Goal: Communication & Community: Ask a question

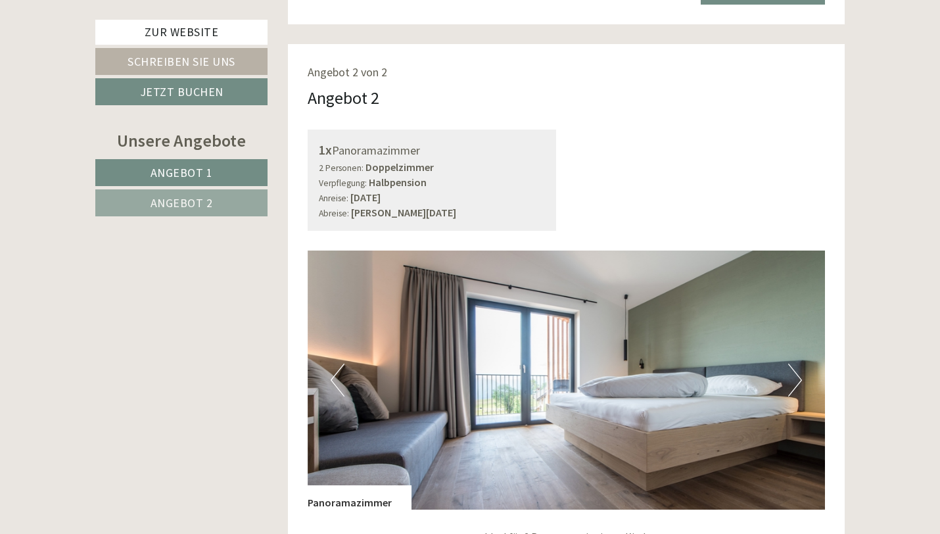
scroll to position [1661, 0]
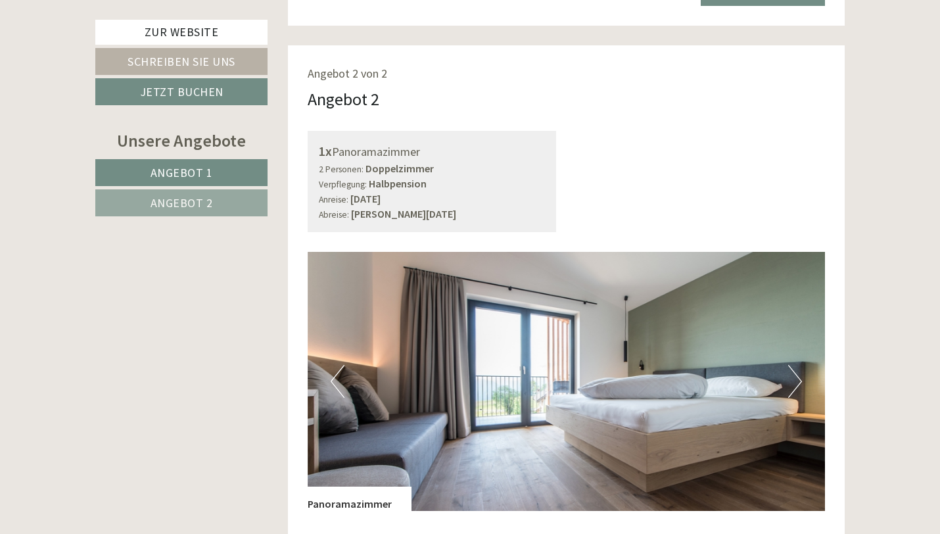
click at [791, 393] on button "Next" at bounding box center [795, 381] width 14 height 33
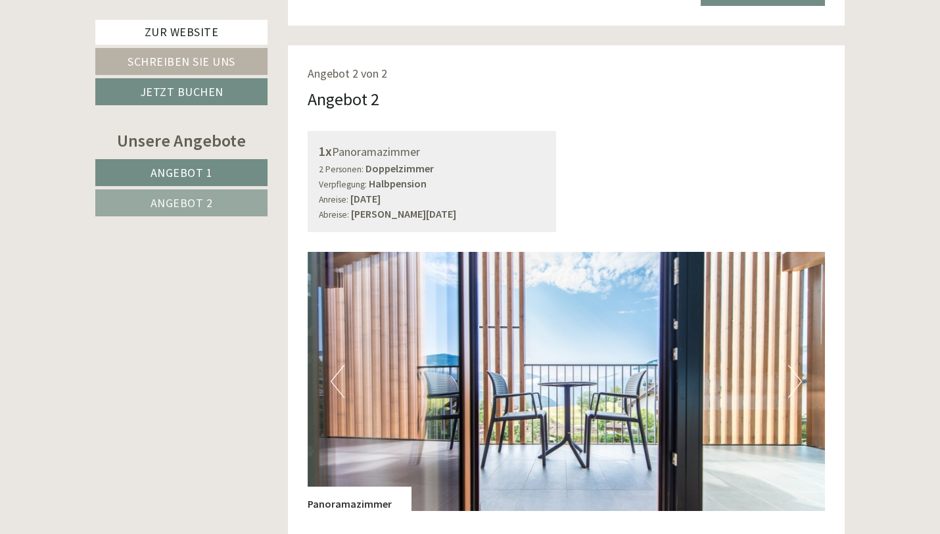
click at [791, 393] on button "Next" at bounding box center [795, 381] width 14 height 33
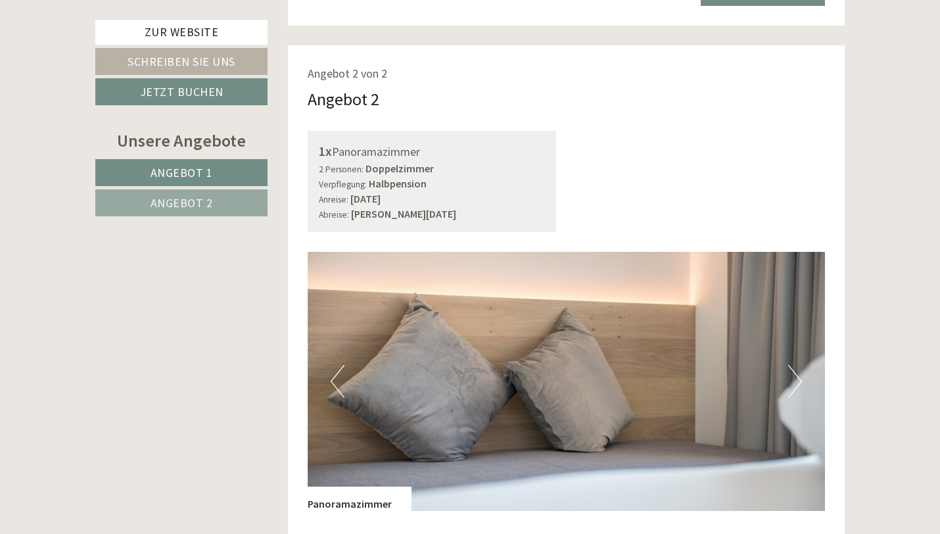
click at [791, 393] on button "Next" at bounding box center [795, 381] width 14 height 33
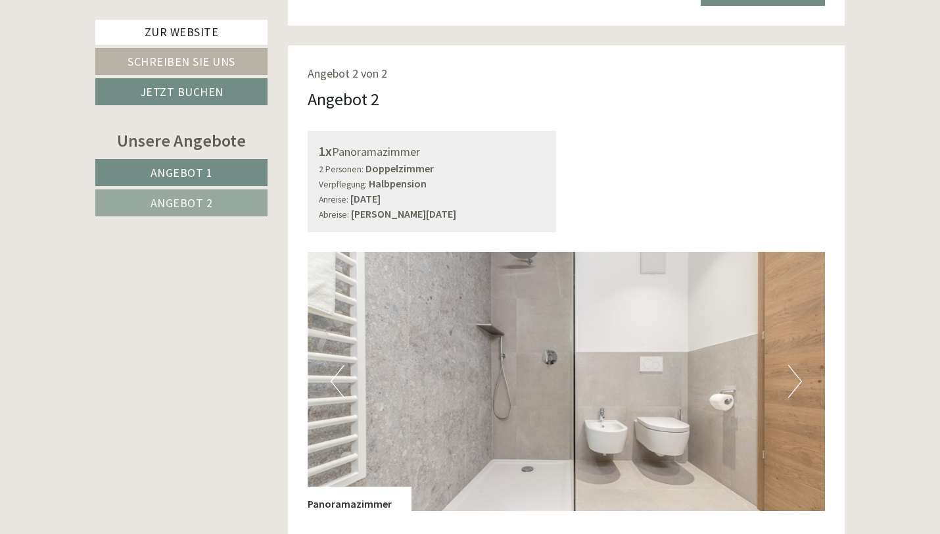
click at [791, 393] on button "Next" at bounding box center [795, 381] width 14 height 33
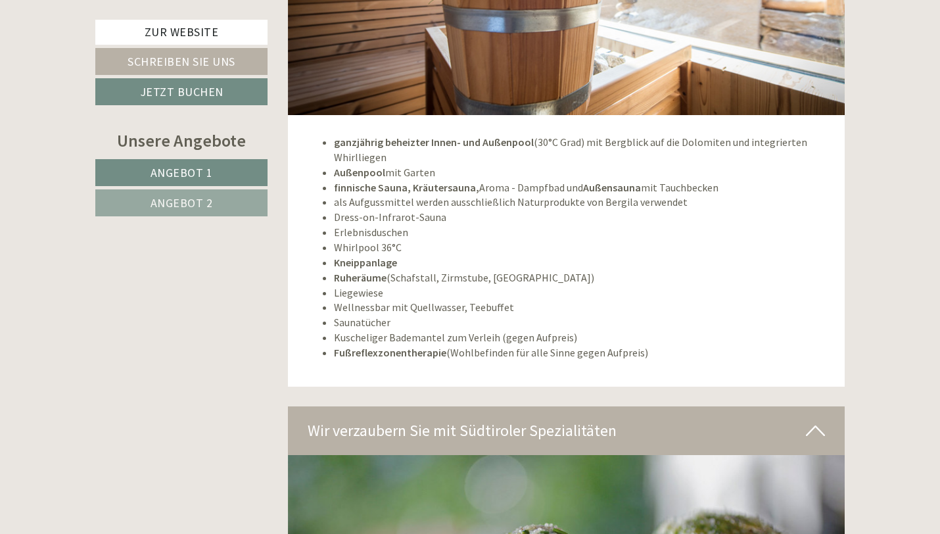
scroll to position [3566, 0]
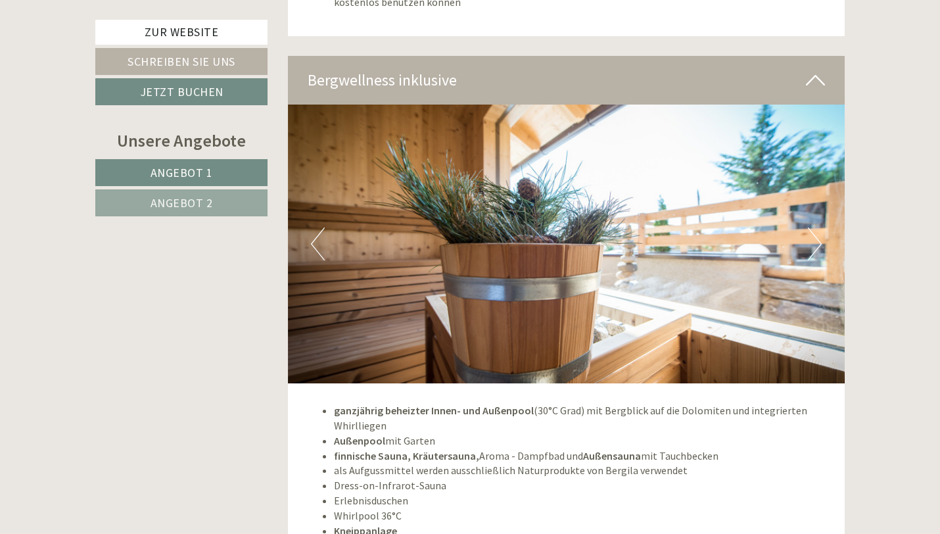
click at [817, 227] on button "Next" at bounding box center [815, 243] width 14 height 33
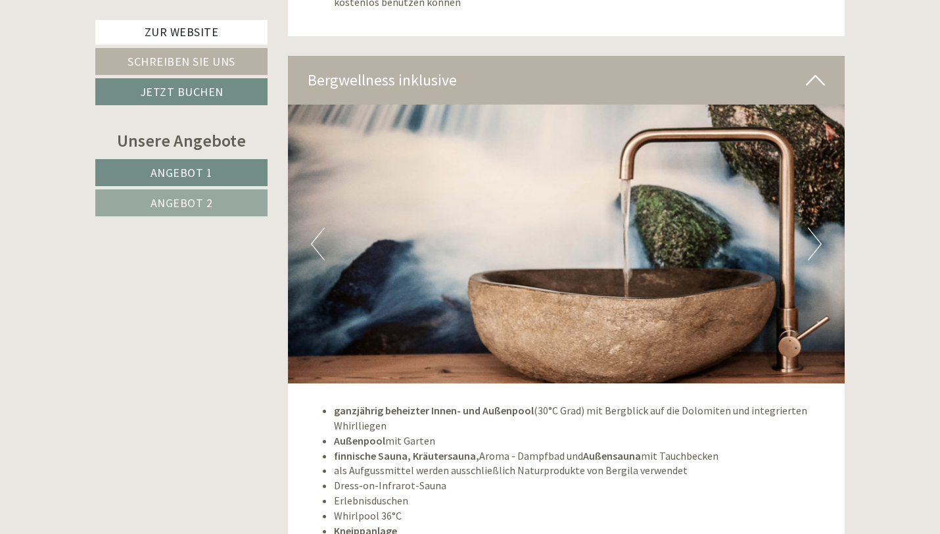
click at [817, 227] on button "Next" at bounding box center [815, 243] width 14 height 33
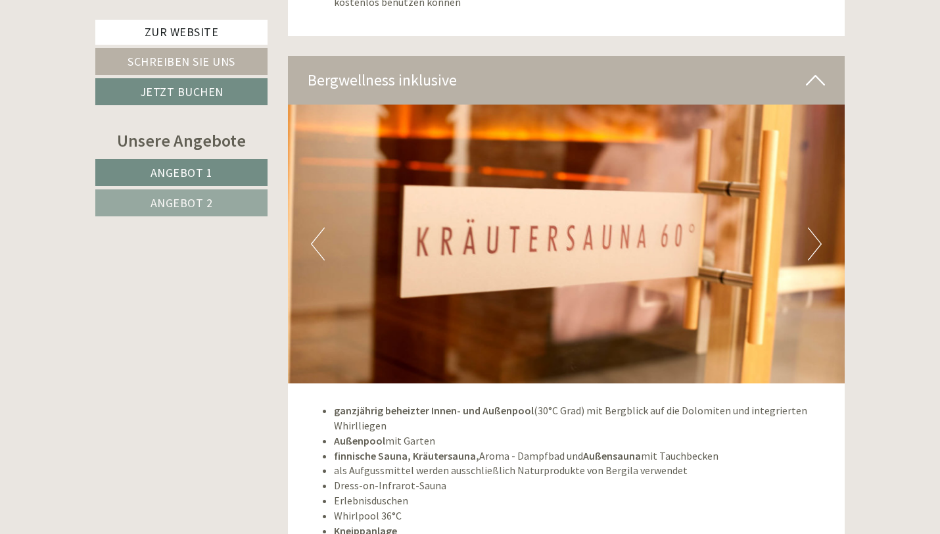
click at [817, 227] on button "Next" at bounding box center [815, 243] width 14 height 33
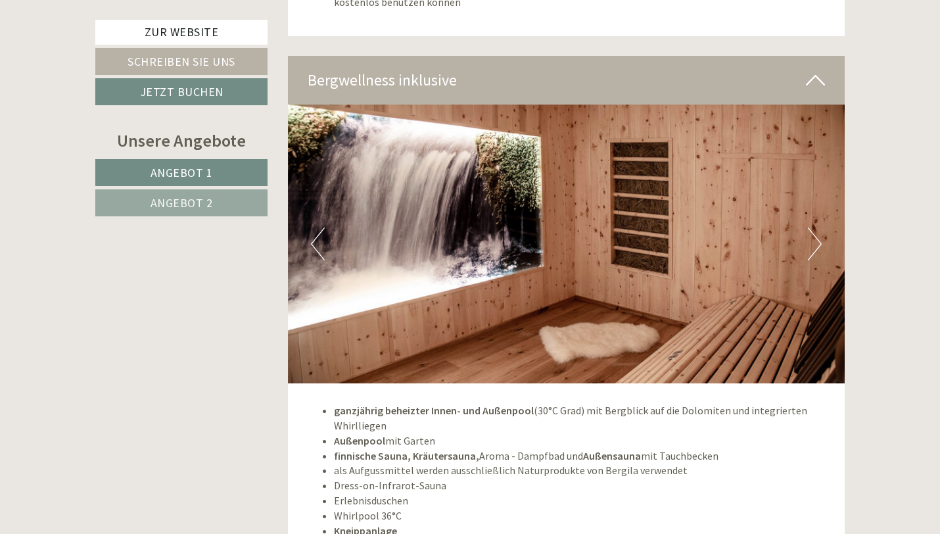
click at [817, 227] on button "Next" at bounding box center [815, 243] width 14 height 33
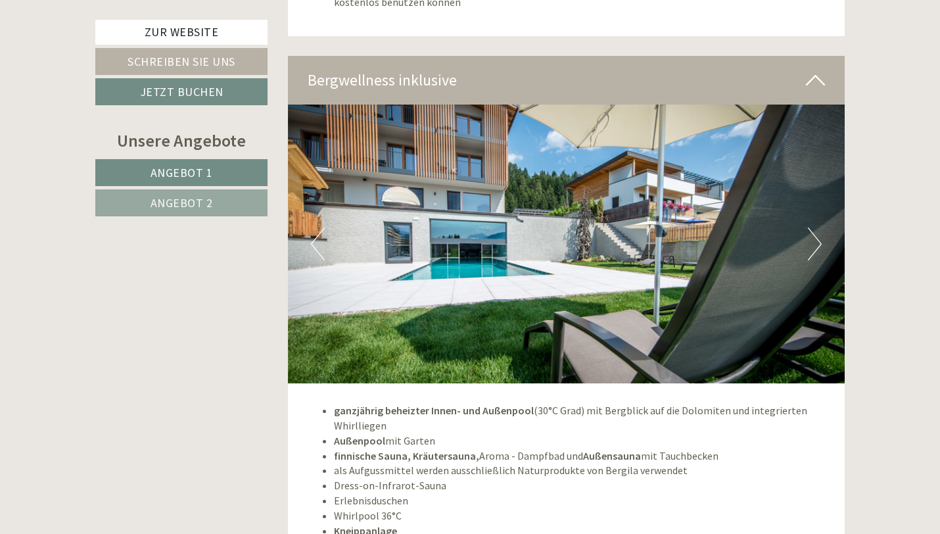
click at [817, 227] on button "Next" at bounding box center [815, 243] width 14 height 33
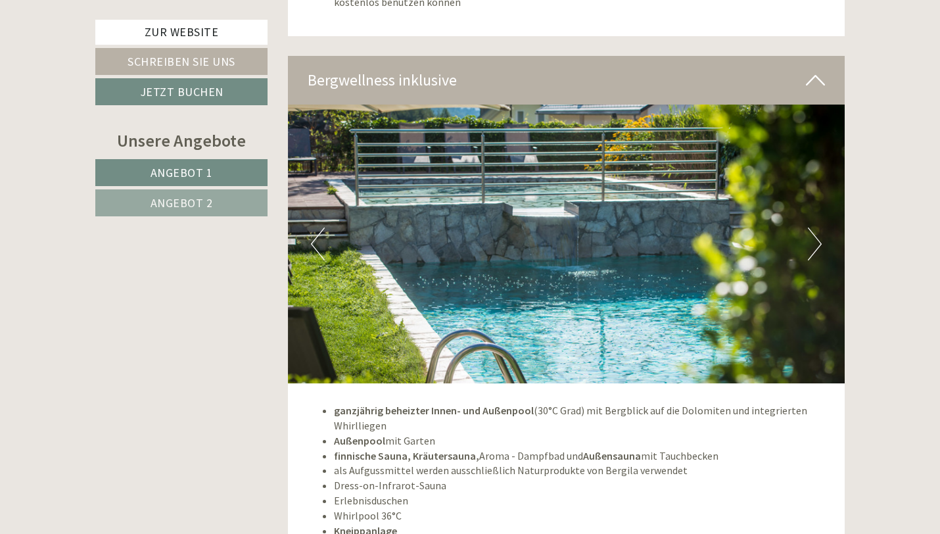
click at [817, 227] on button "Next" at bounding box center [815, 243] width 14 height 33
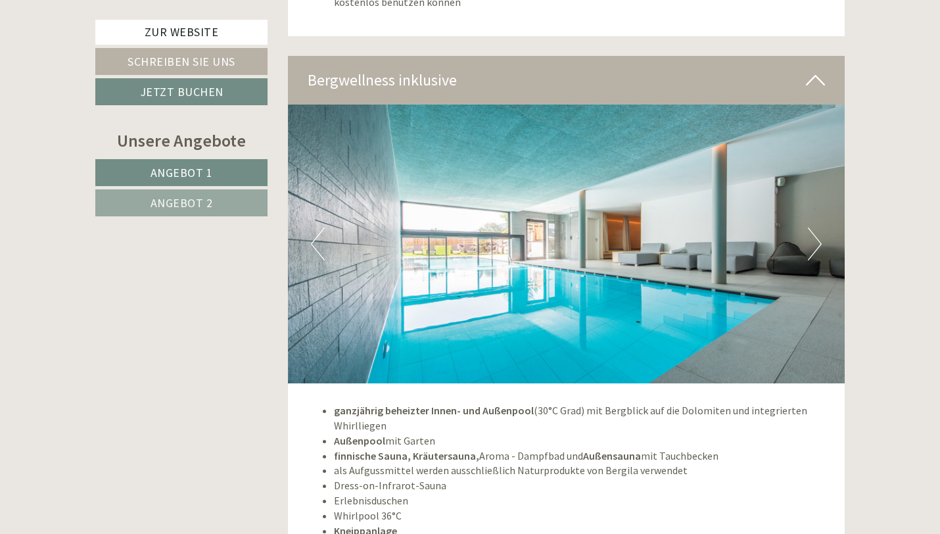
click at [817, 227] on button "Next" at bounding box center [815, 243] width 14 height 33
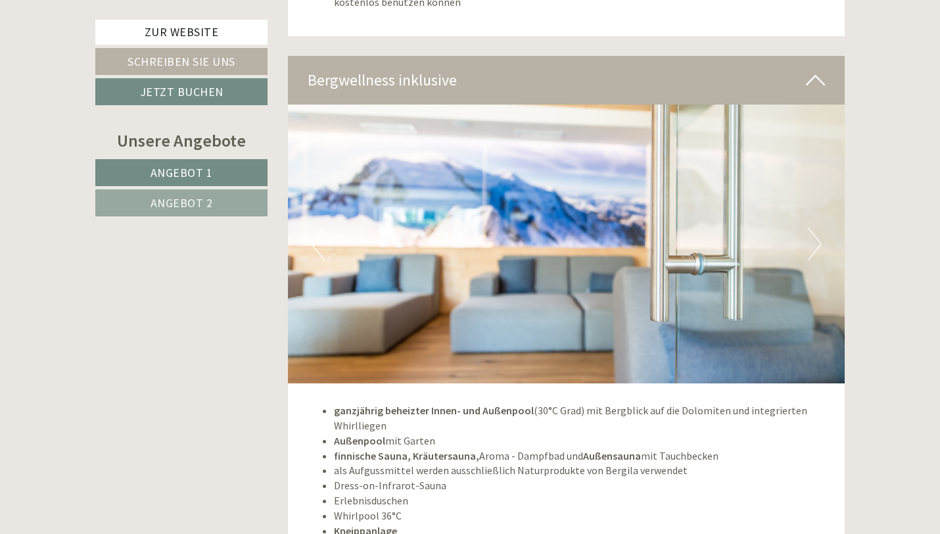
click at [817, 227] on button "Next" at bounding box center [815, 243] width 14 height 33
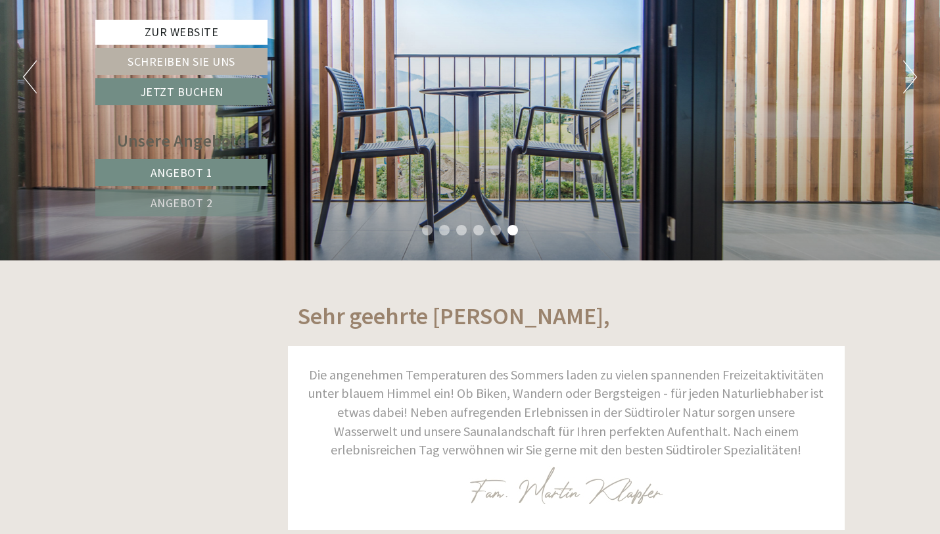
scroll to position [0, 0]
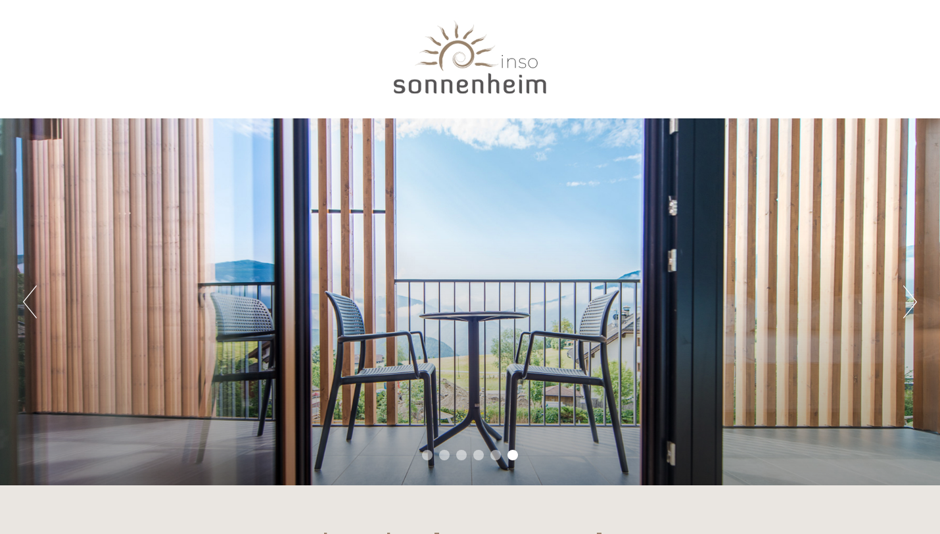
click at [479, 72] on div at bounding box center [470, 60] width 736 height 107
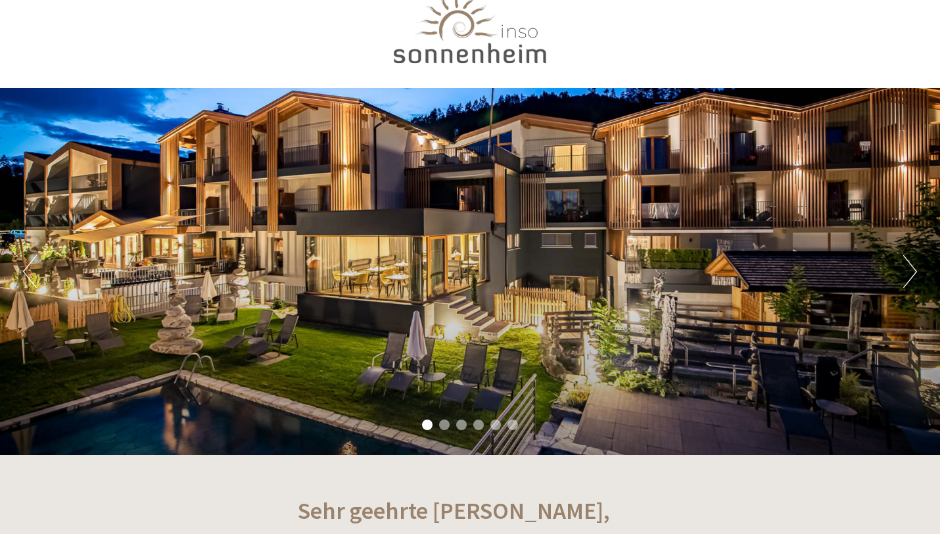
scroll to position [36, 0]
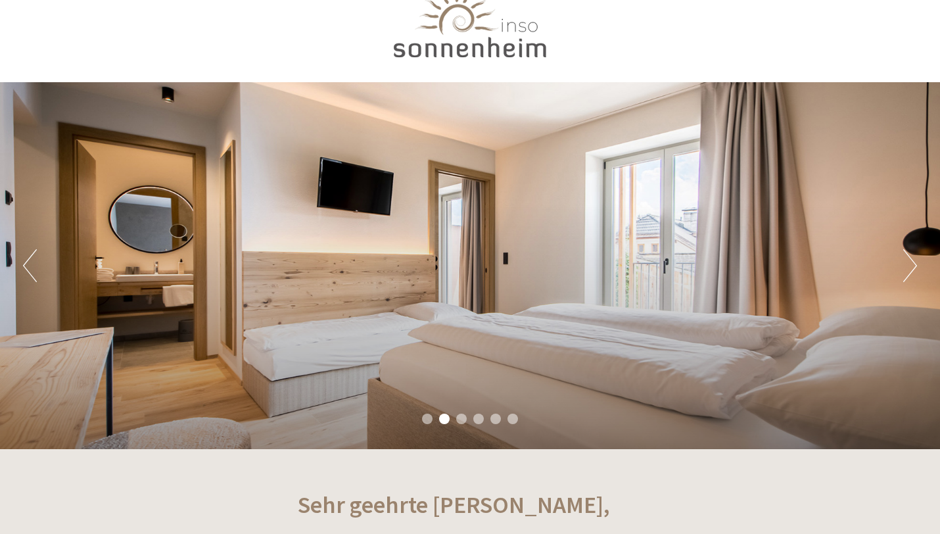
click at [906, 269] on button "Next" at bounding box center [910, 265] width 14 height 33
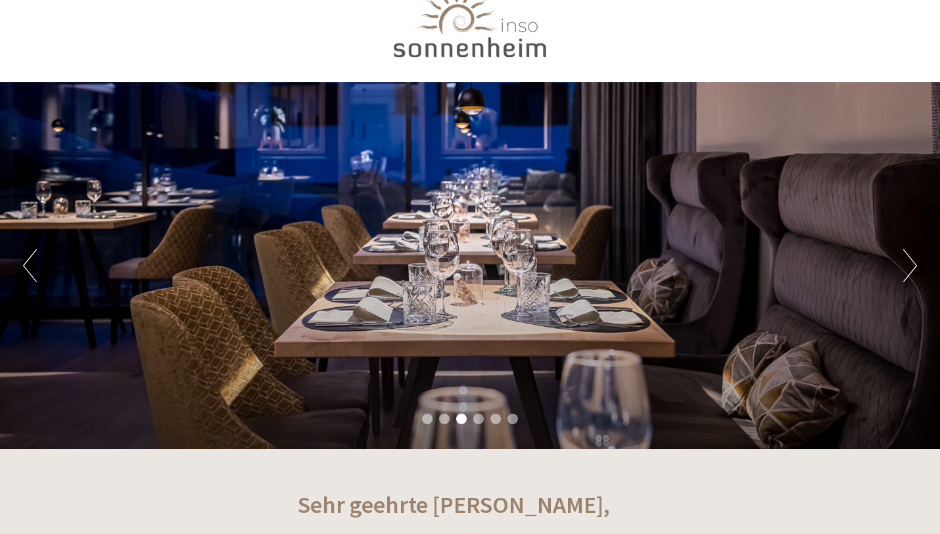
click at [906, 269] on button "Next" at bounding box center [910, 265] width 14 height 33
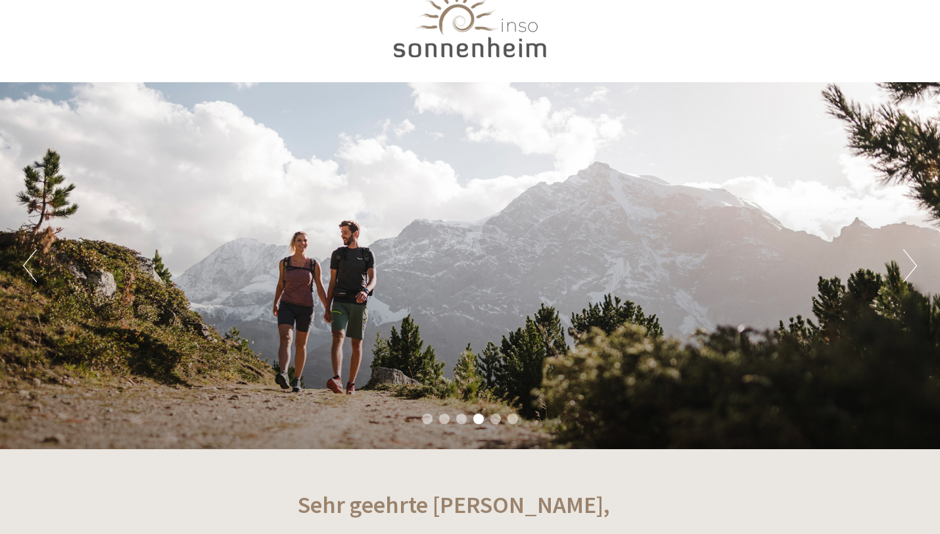
click at [906, 269] on button "Next" at bounding box center [910, 265] width 14 height 33
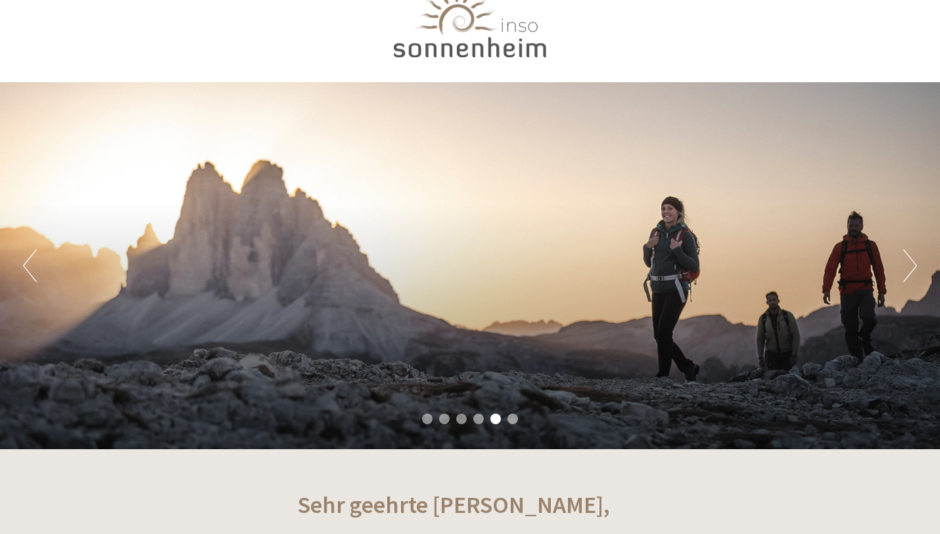
click at [906, 269] on button "Next" at bounding box center [910, 265] width 14 height 33
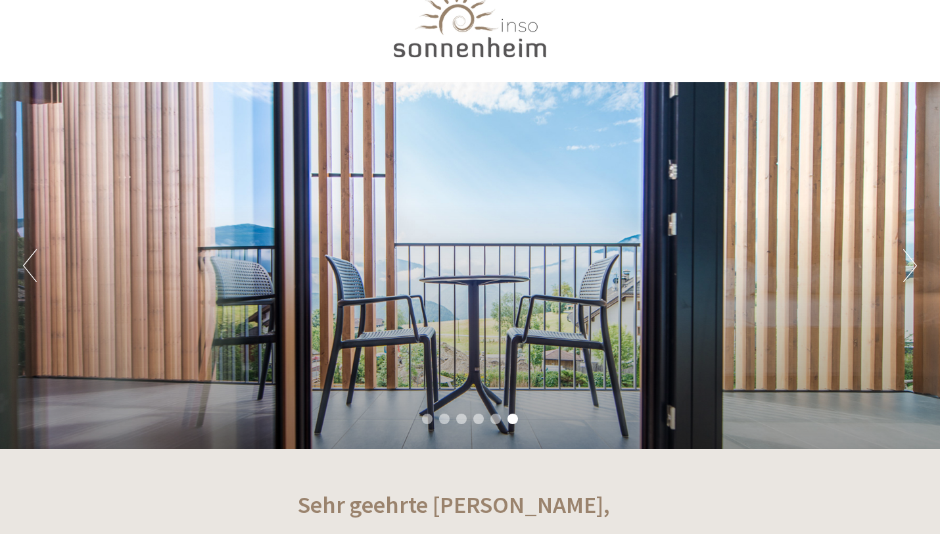
click at [906, 269] on button "Next" at bounding box center [910, 265] width 14 height 33
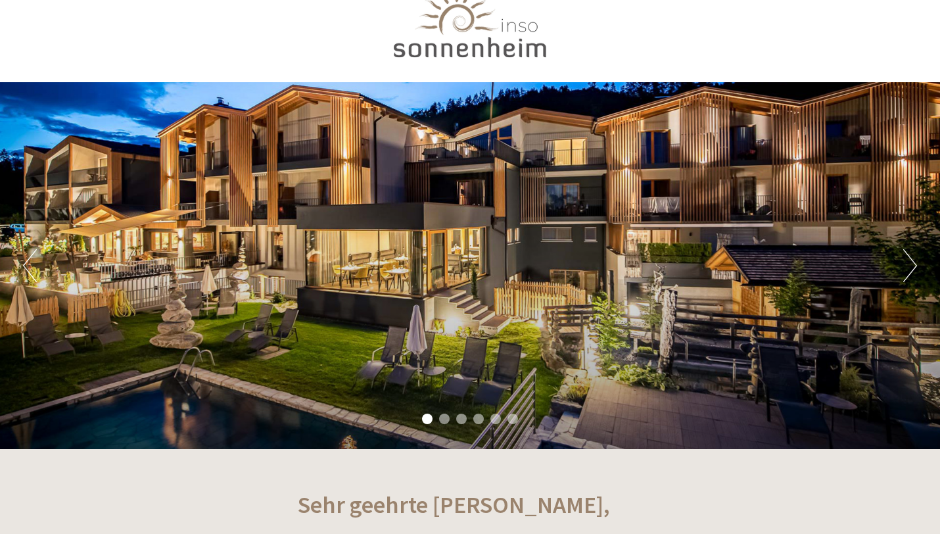
click at [906, 269] on button "Next" at bounding box center [910, 265] width 14 height 33
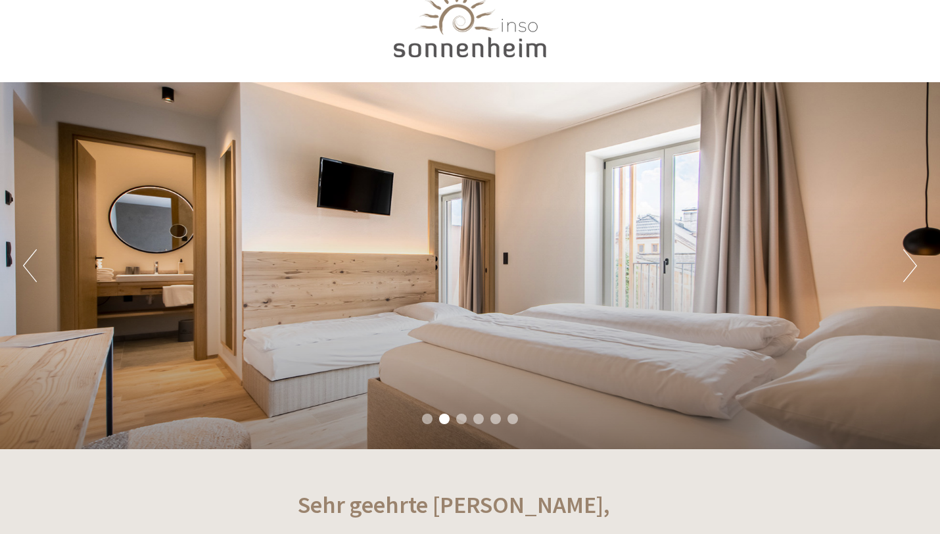
click at [906, 269] on button "Next" at bounding box center [910, 265] width 14 height 33
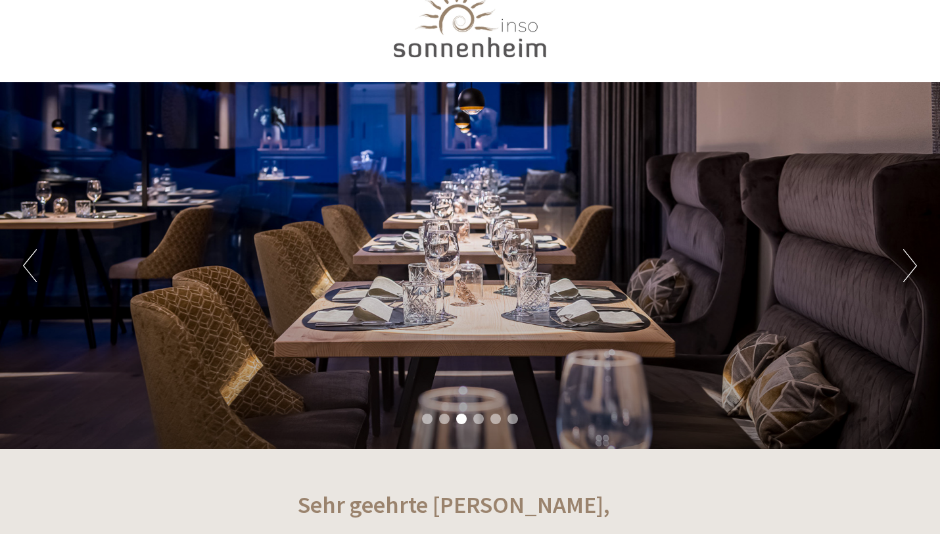
click at [906, 269] on button "Next" at bounding box center [910, 265] width 14 height 33
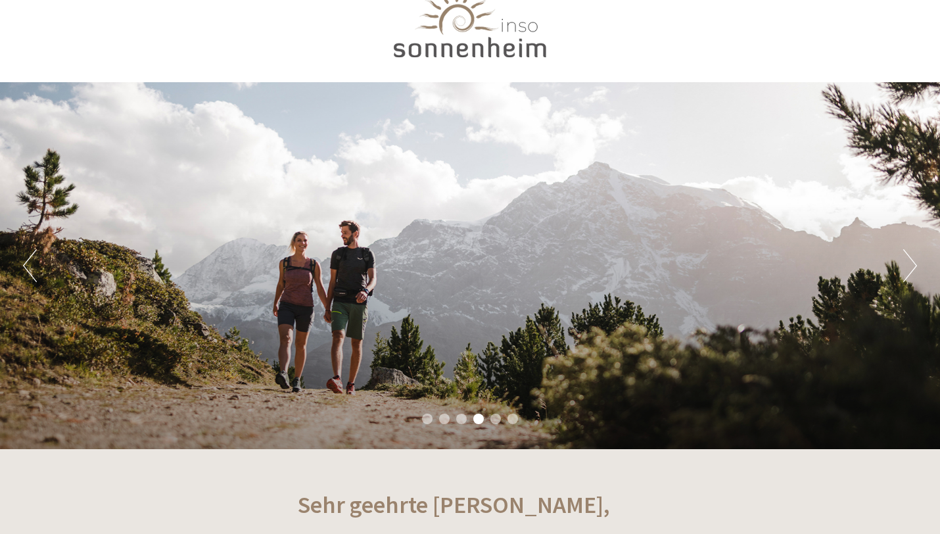
click at [906, 269] on button "Next" at bounding box center [910, 265] width 14 height 33
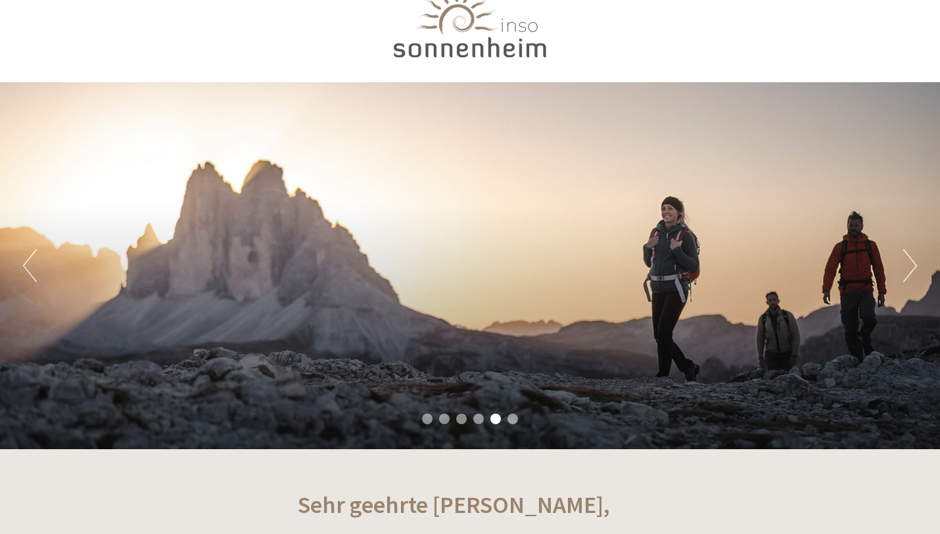
click at [906, 269] on button "Next" at bounding box center [910, 265] width 14 height 33
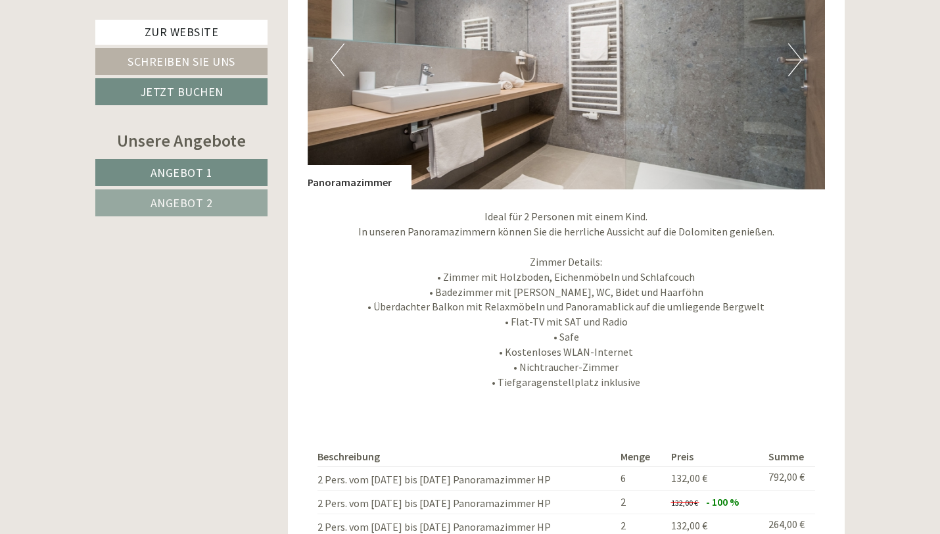
scroll to position [1948, 0]
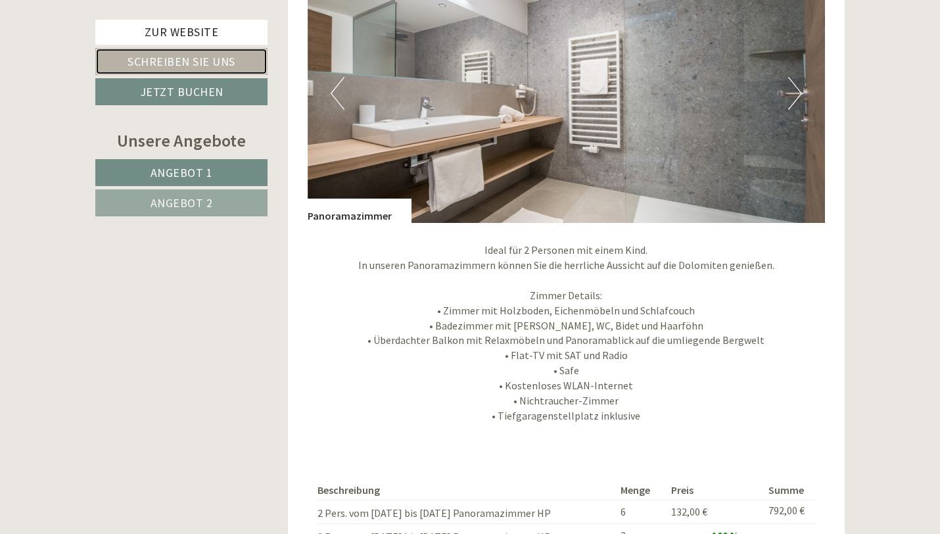
click at [247, 55] on link "Schreiben Sie uns" at bounding box center [181, 61] width 172 height 27
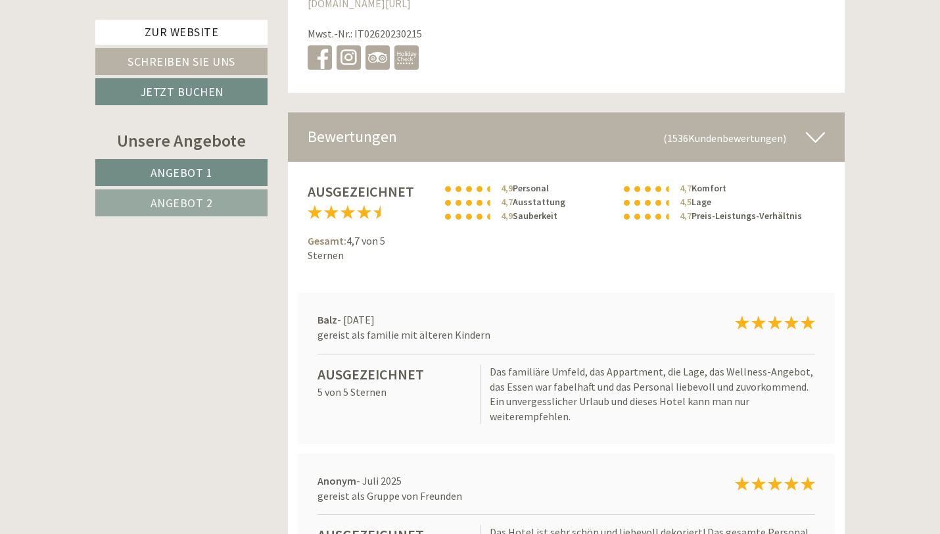
scroll to position [7772, 0]
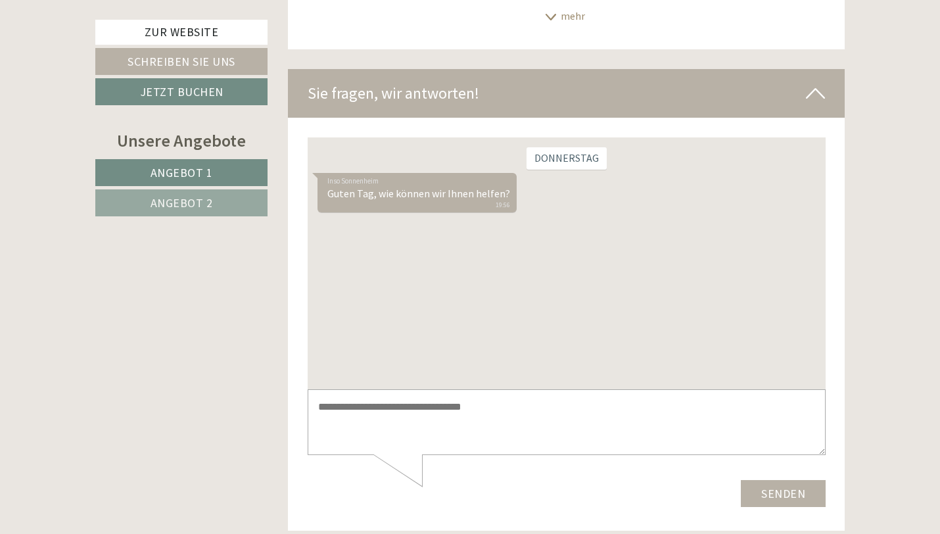
click at [418, 405] on textarea at bounding box center [566, 421] width 518 height 66
click at [472, 405] on textarea "**********" at bounding box center [566, 421] width 518 height 66
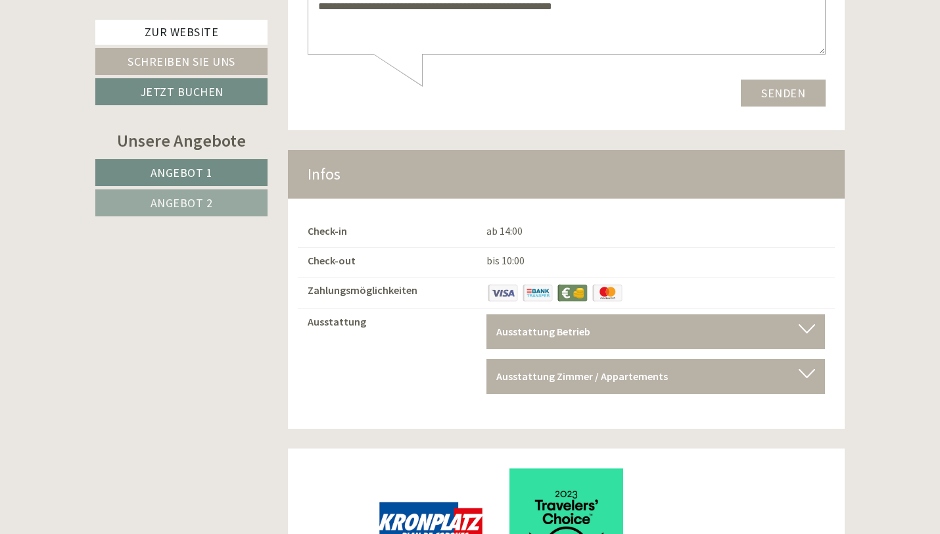
scroll to position [8296, 0]
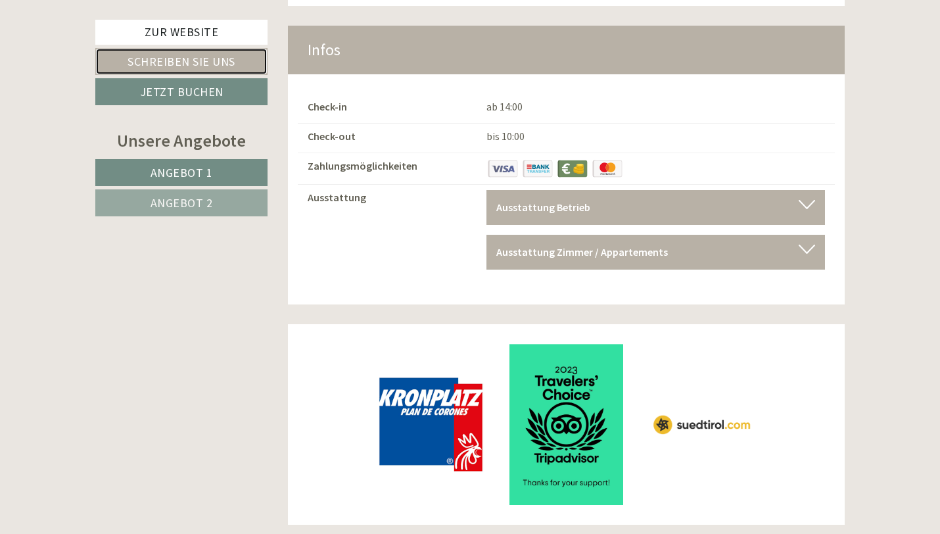
click at [242, 58] on link "Schreiben Sie uns" at bounding box center [181, 61] width 172 height 27
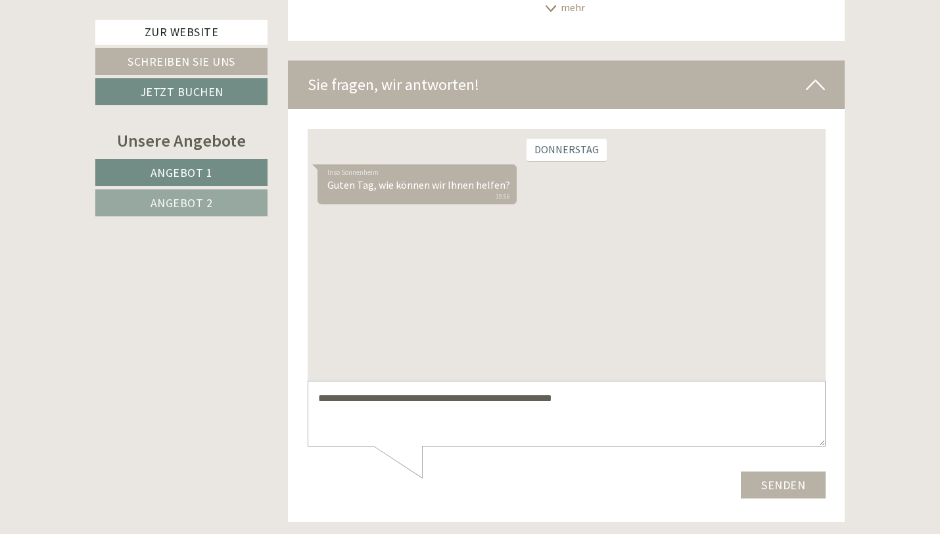
scroll to position [7772, 0]
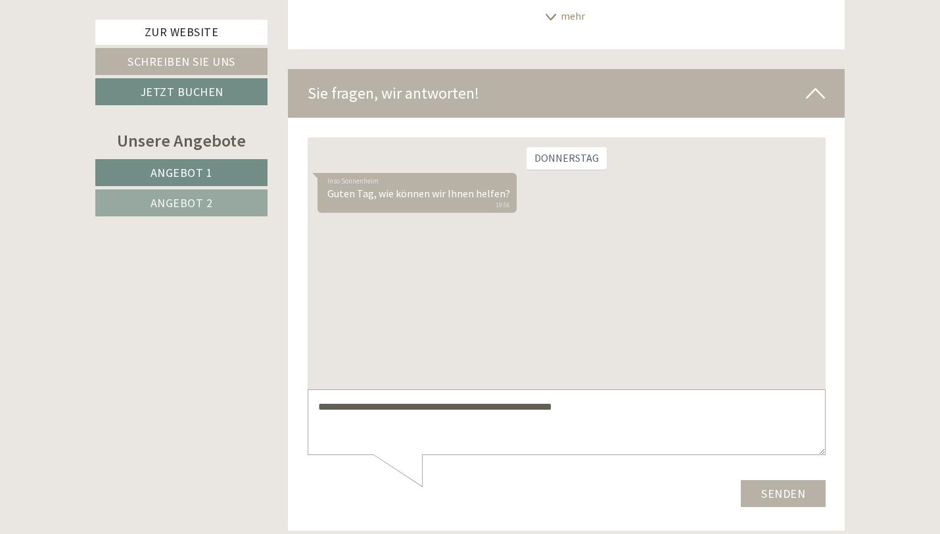
click at [611, 407] on textarea "**********" at bounding box center [566, 421] width 518 height 66
type textarea "**********"
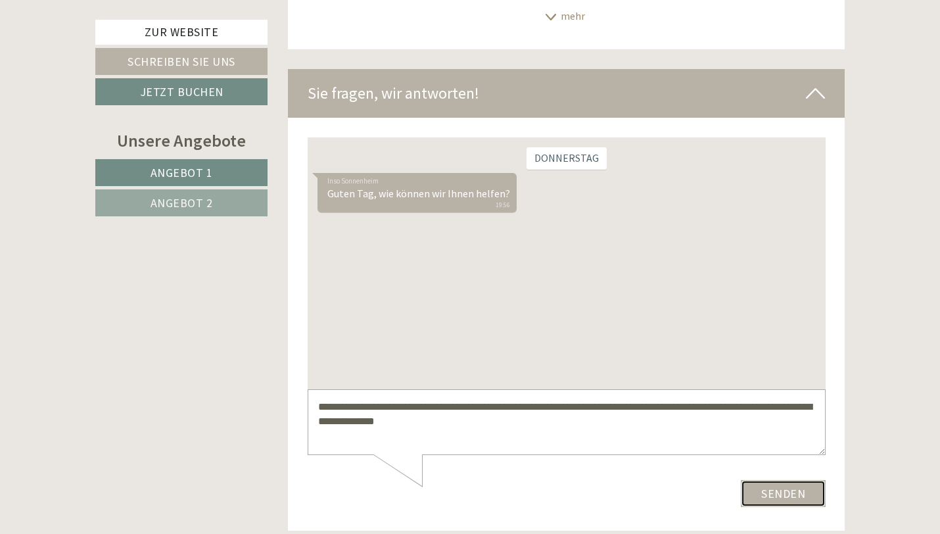
click at [791, 490] on button "Senden" at bounding box center [782, 492] width 85 height 27
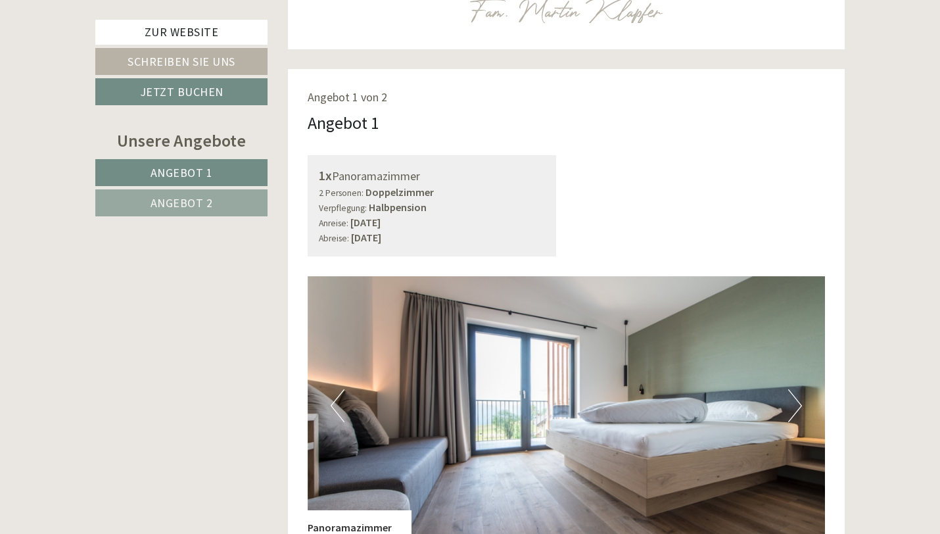
scroll to position [0, 0]
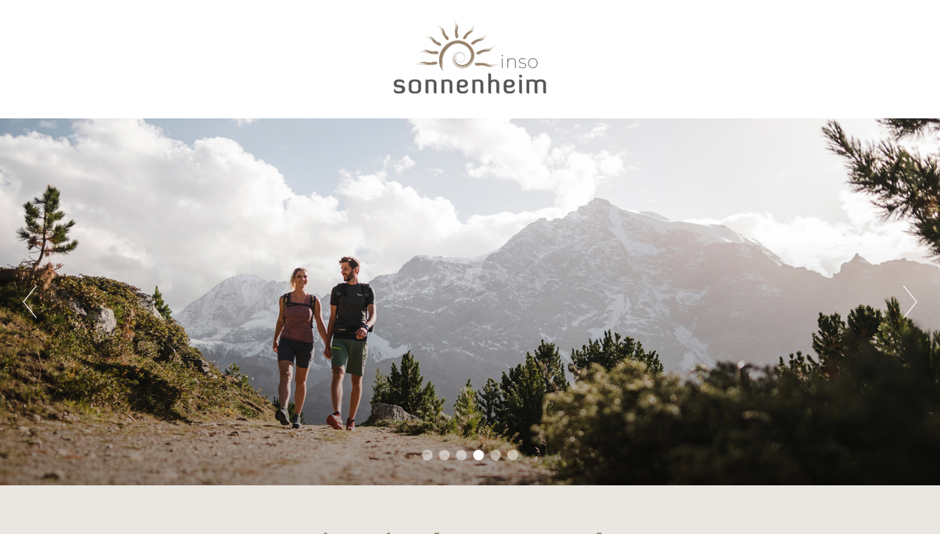
click at [476, 66] on div at bounding box center [470, 60] width 736 height 107
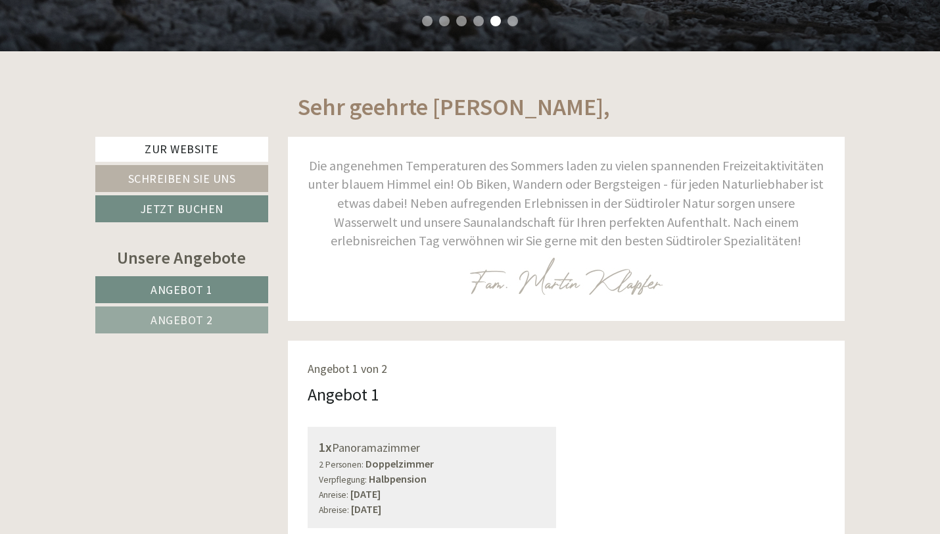
scroll to position [467, 0]
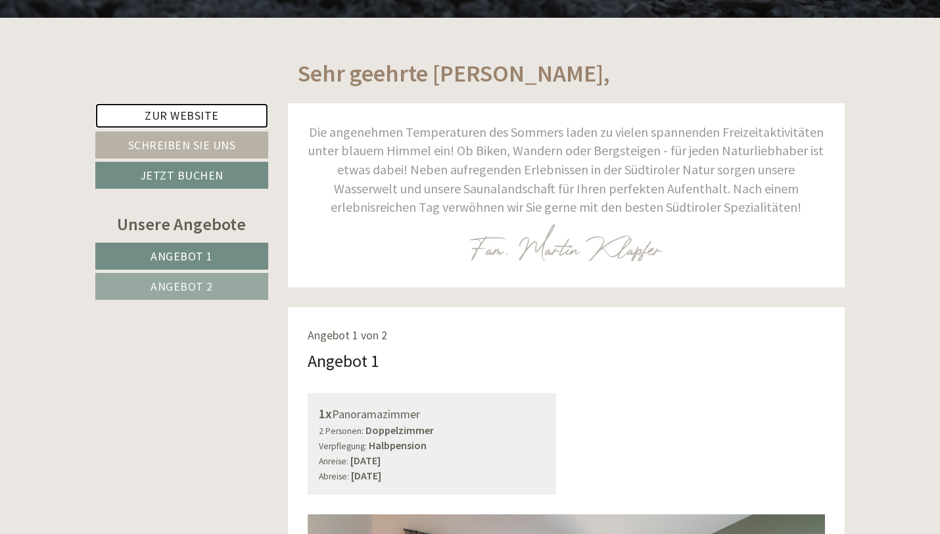
click at [237, 110] on link "Zur Website" at bounding box center [181, 115] width 173 height 25
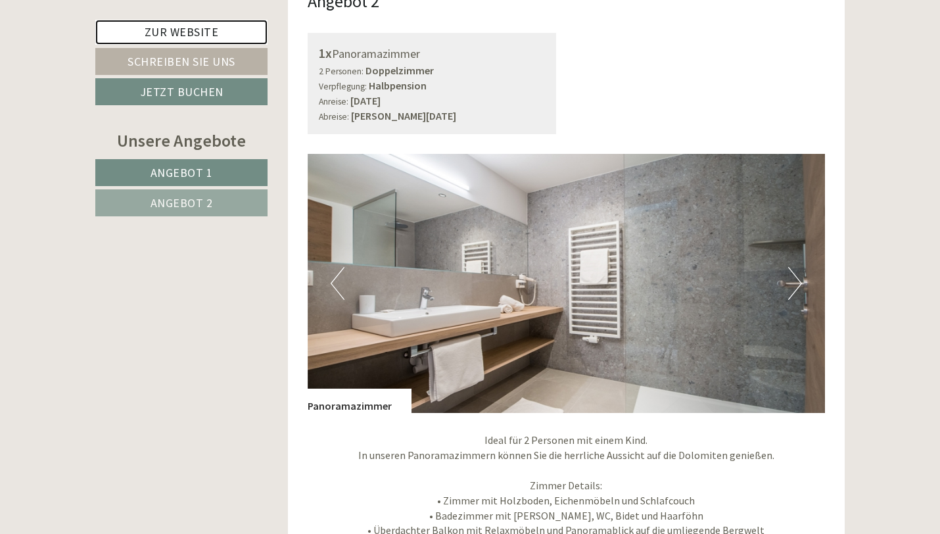
scroll to position [1755, 0]
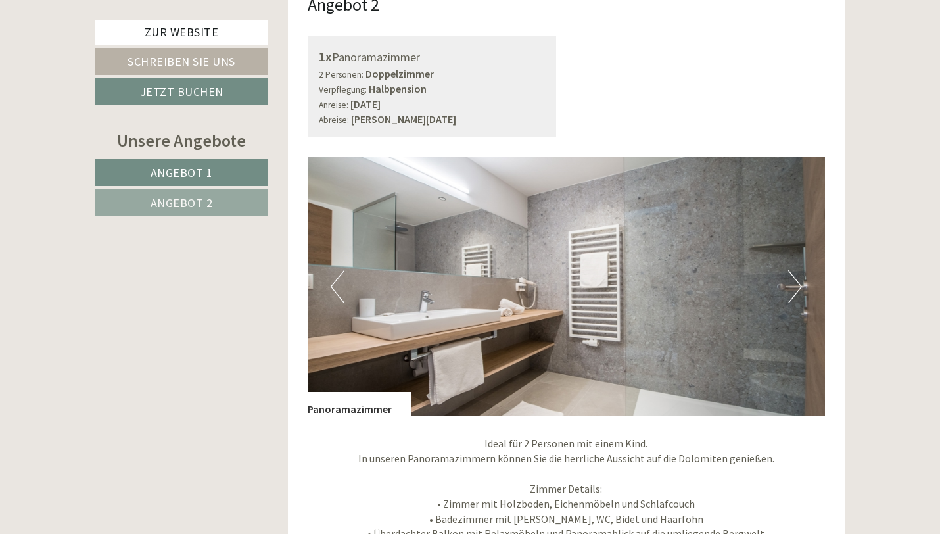
click at [789, 284] on button "Next" at bounding box center [795, 286] width 14 height 33
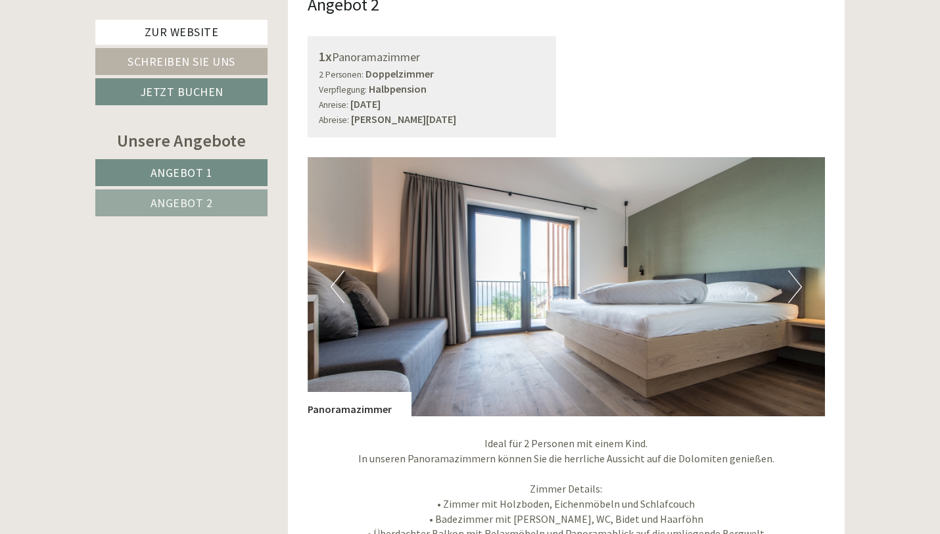
click at [789, 284] on button "Next" at bounding box center [795, 286] width 14 height 33
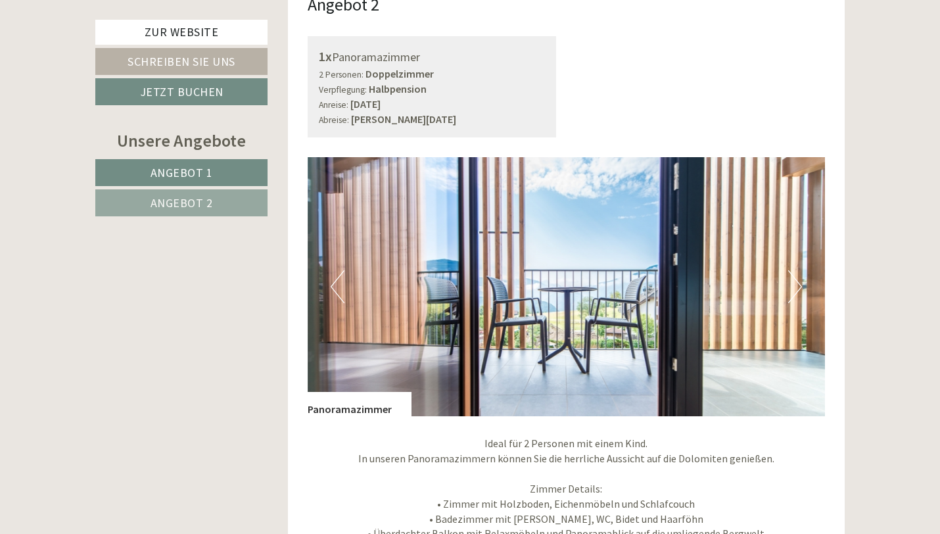
click at [789, 284] on button "Next" at bounding box center [795, 286] width 14 height 33
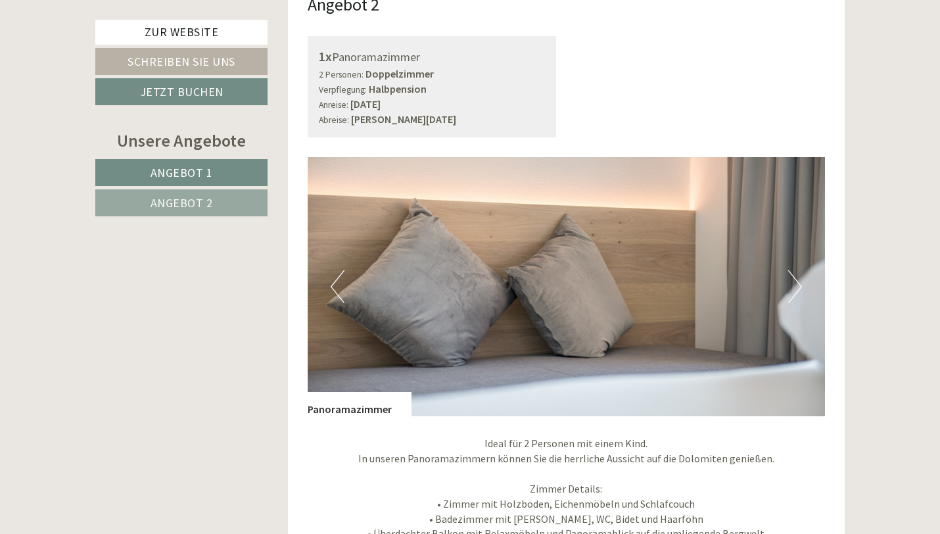
click at [789, 284] on button "Next" at bounding box center [795, 286] width 14 height 33
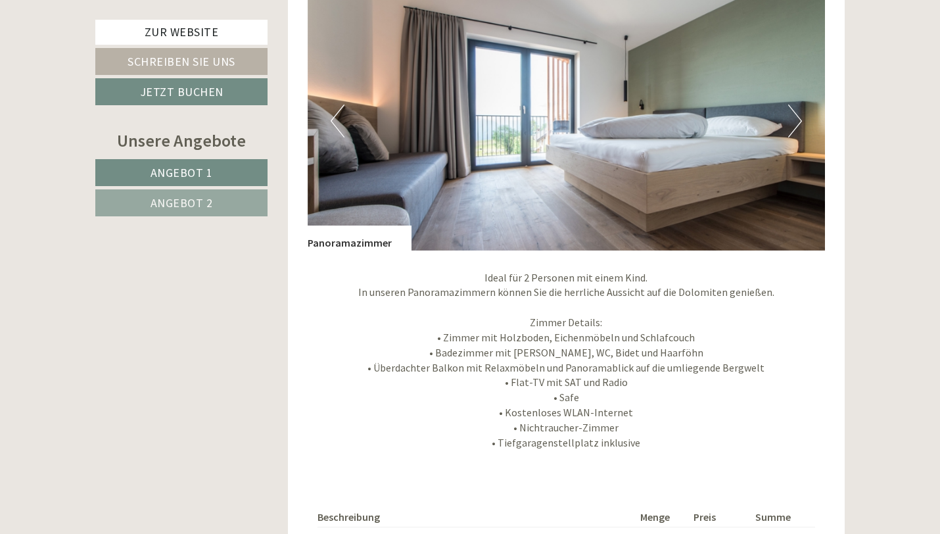
scroll to position [1017, 0]
